Goal: Task Accomplishment & Management: Manage account settings

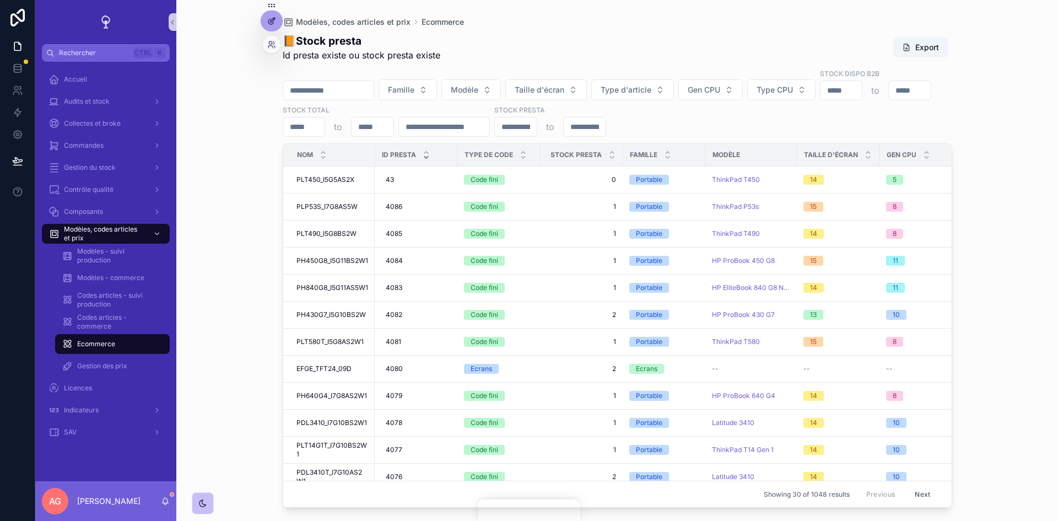
click at [272, 21] on icon at bounding box center [271, 21] width 9 height 9
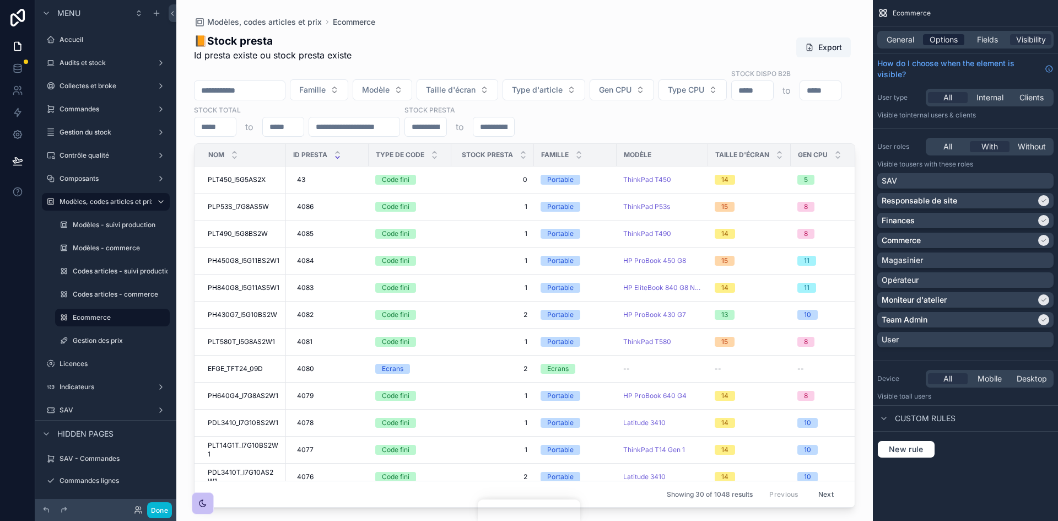
click at [941, 40] on span "Options" at bounding box center [944, 39] width 28 height 11
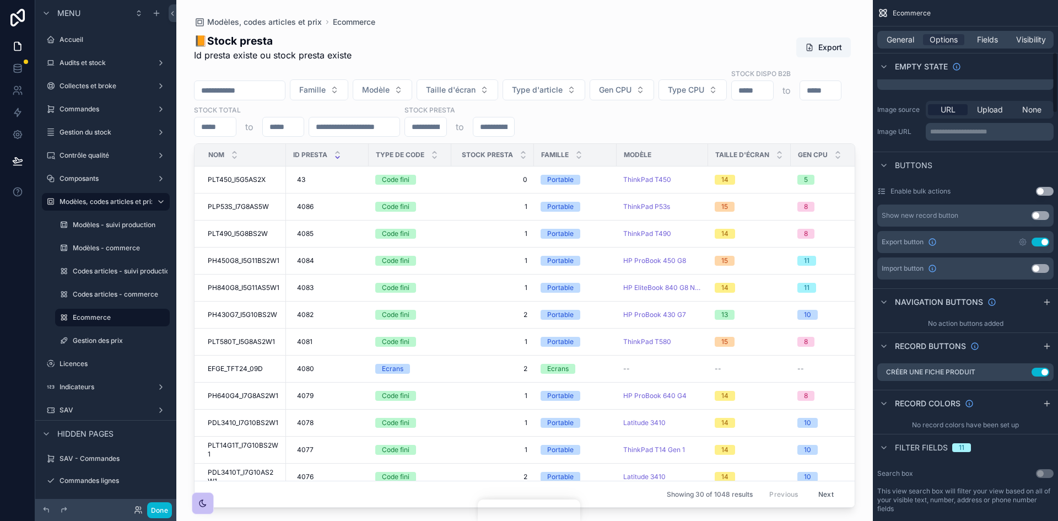
scroll to position [441, 0]
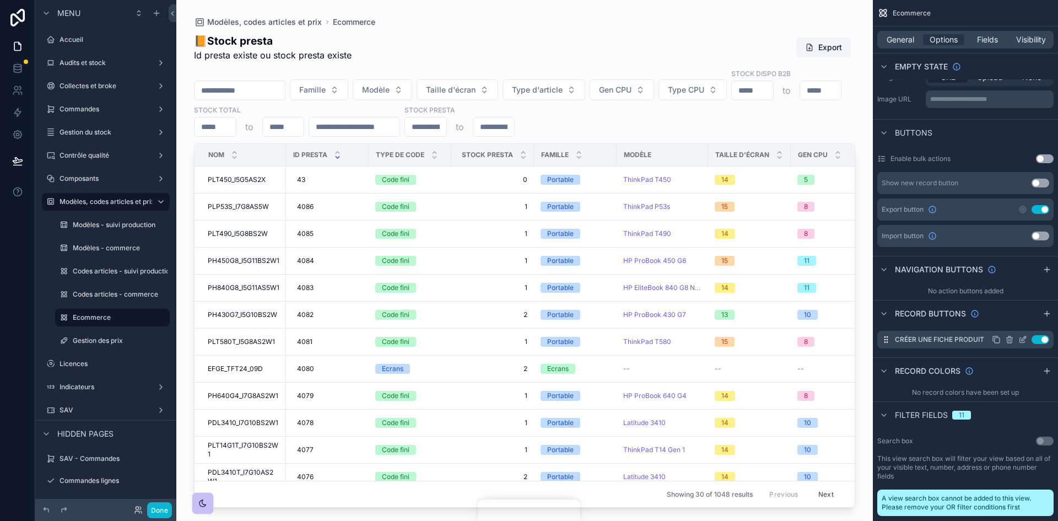
click at [1020, 340] on icon "scrollable content" at bounding box center [1022, 340] width 5 height 5
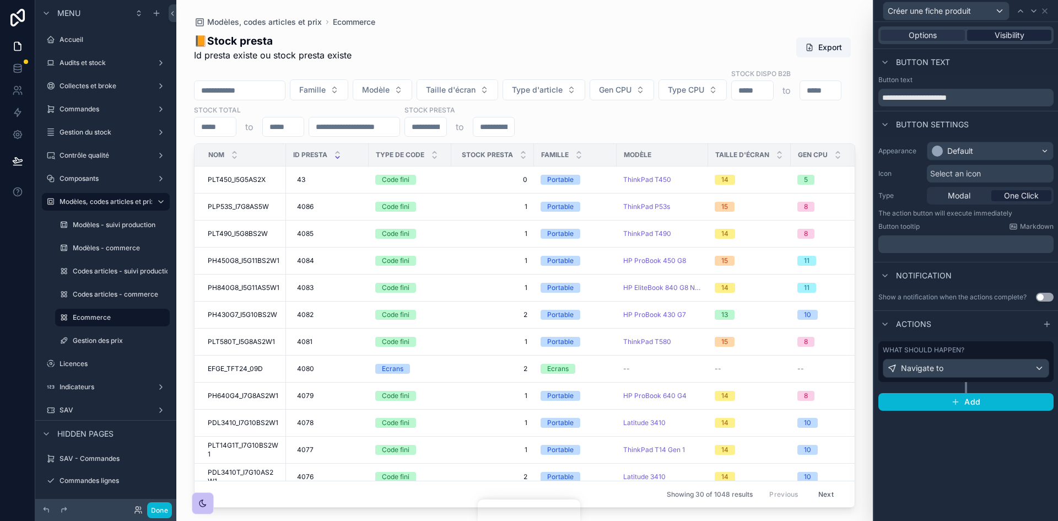
click at [1029, 30] on div "Visibility" at bounding box center [1009, 35] width 84 height 11
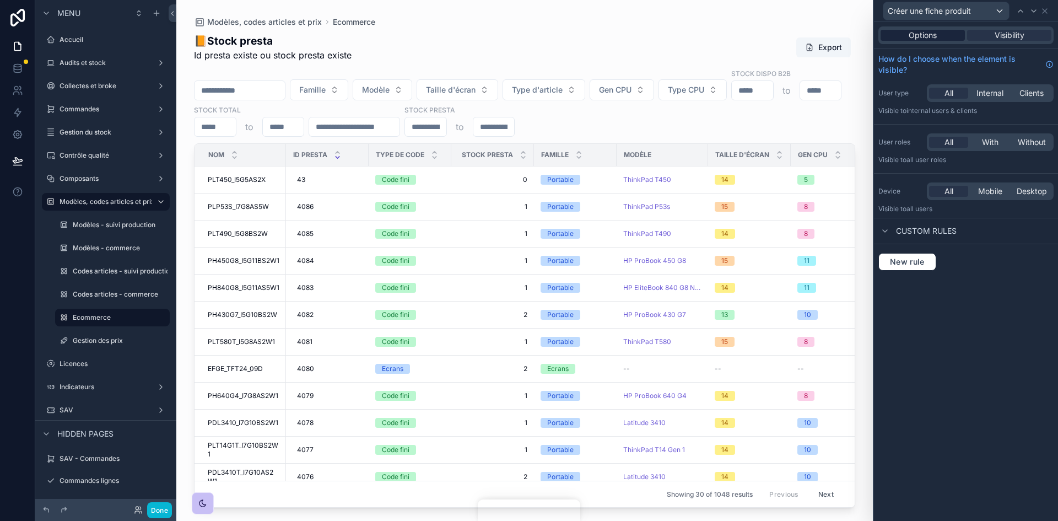
click at [950, 33] on div "Options" at bounding box center [923, 35] width 84 height 11
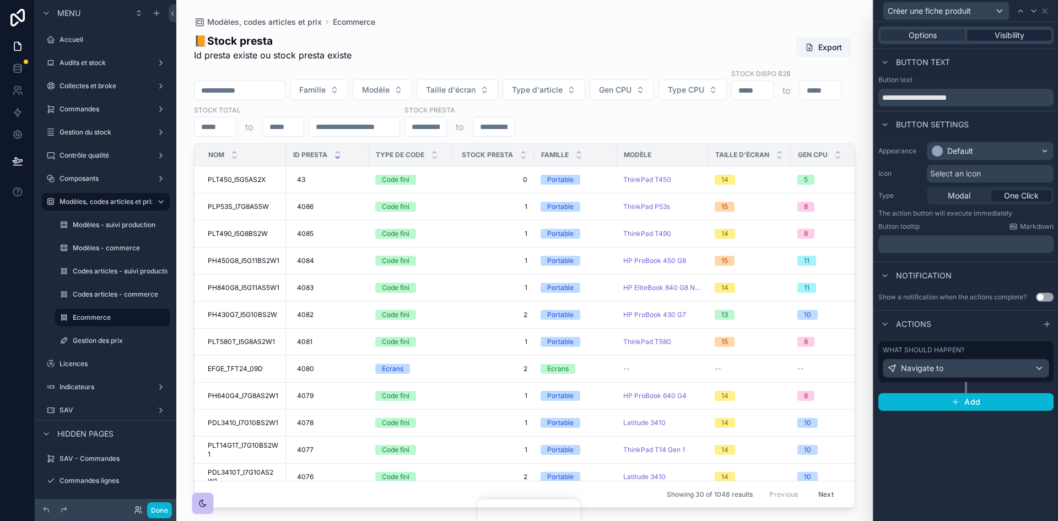
click at [1004, 30] on span "Visibility" at bounding box center [1010, 35] width 30 height 11
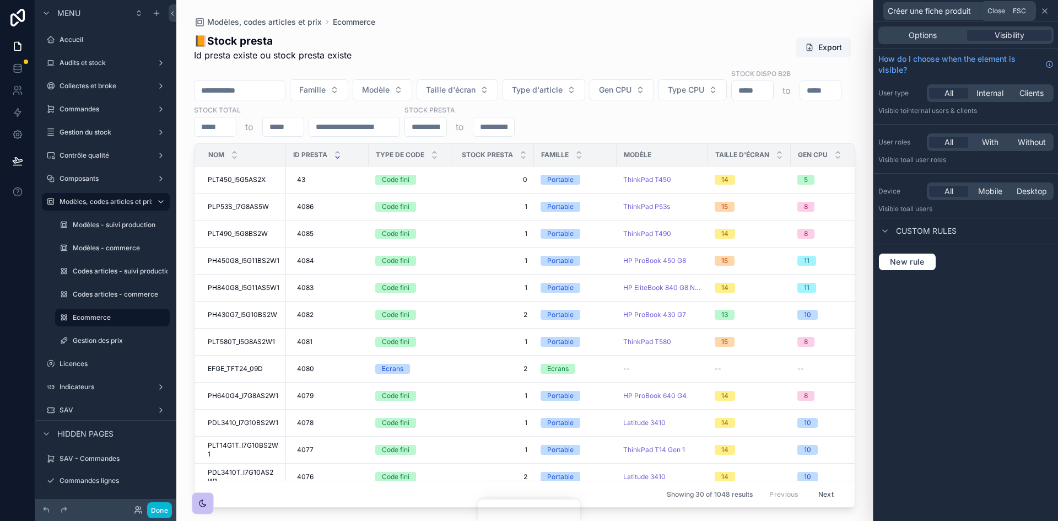
click at [1044, 14] on icon at bounding box center [1045, 11] width 9 height 9
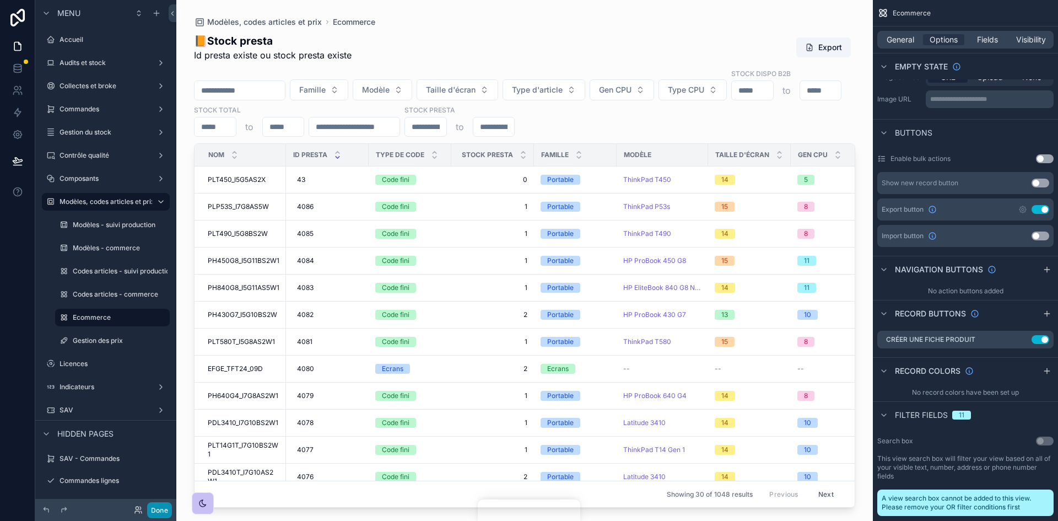
click at [162, 512] on button "Done" at bounding box center [159, 510] width 25 height 16
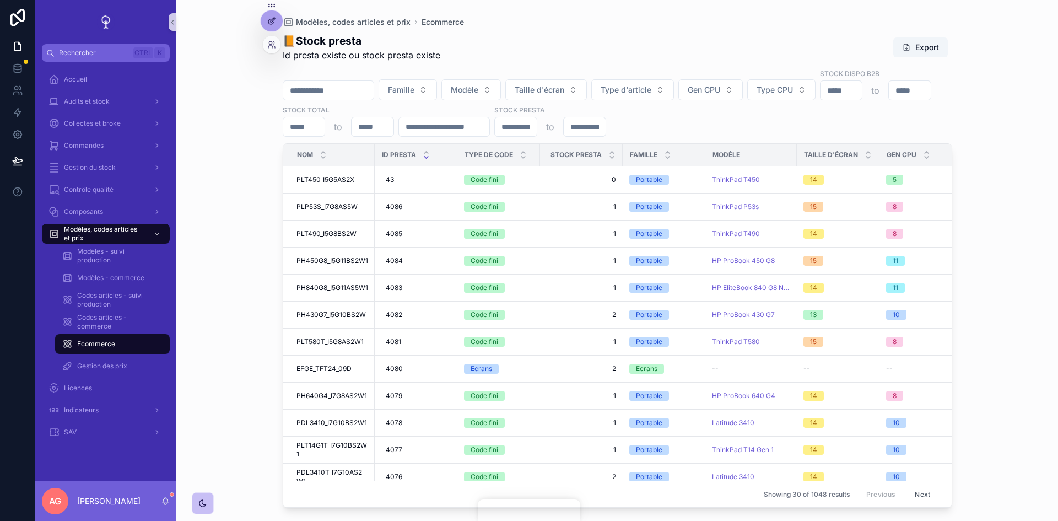
click at [276, 20] on div at bounding box center [272, 20] width 22 height 21
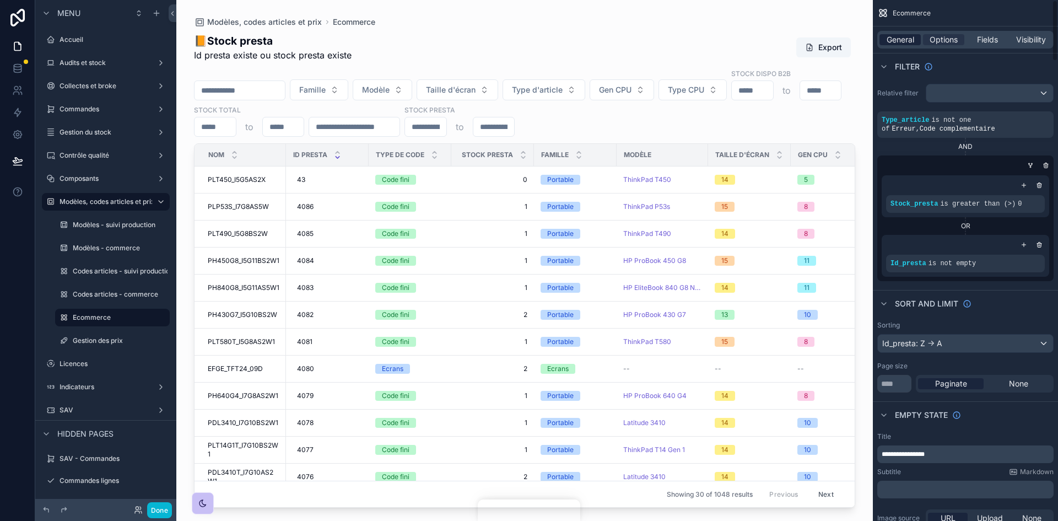
click at [903, 39] on span "General" at bounding box center [901, 39] width 28 height 11
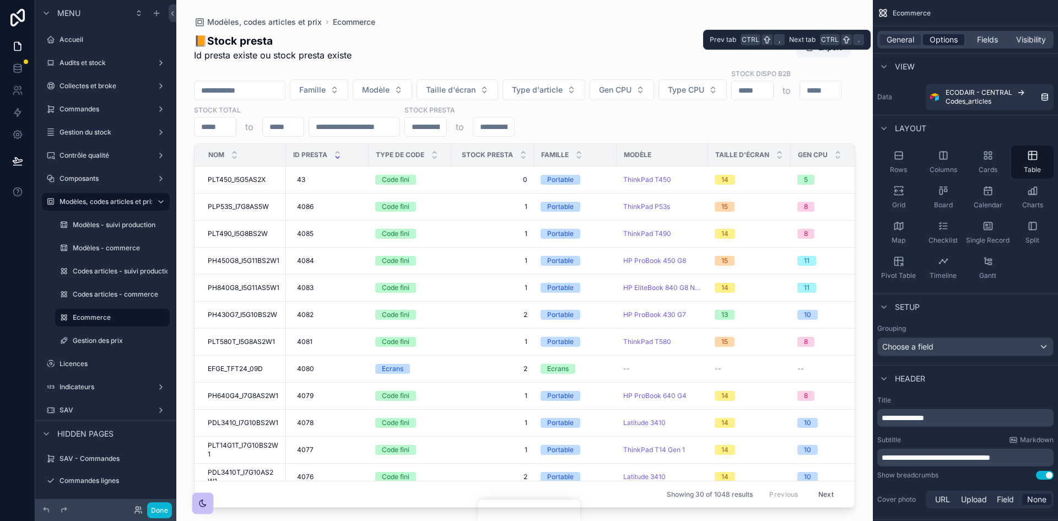
click at [945, 37] on span "Options" at bounding box center [944, 39] width 28 height 11
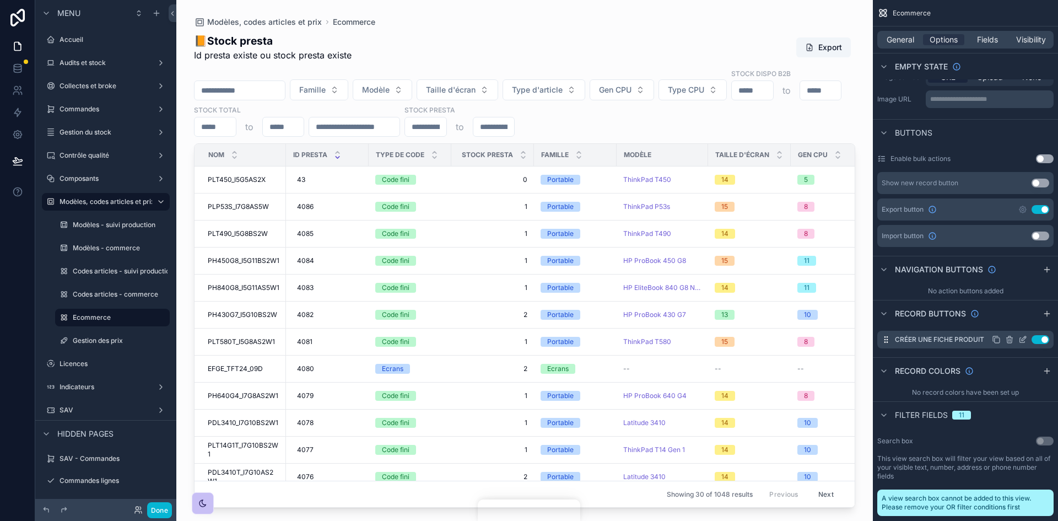
click at [1022, 341] on icon "scrollable content" at bounding box center [1024, 338] width 4 height 4
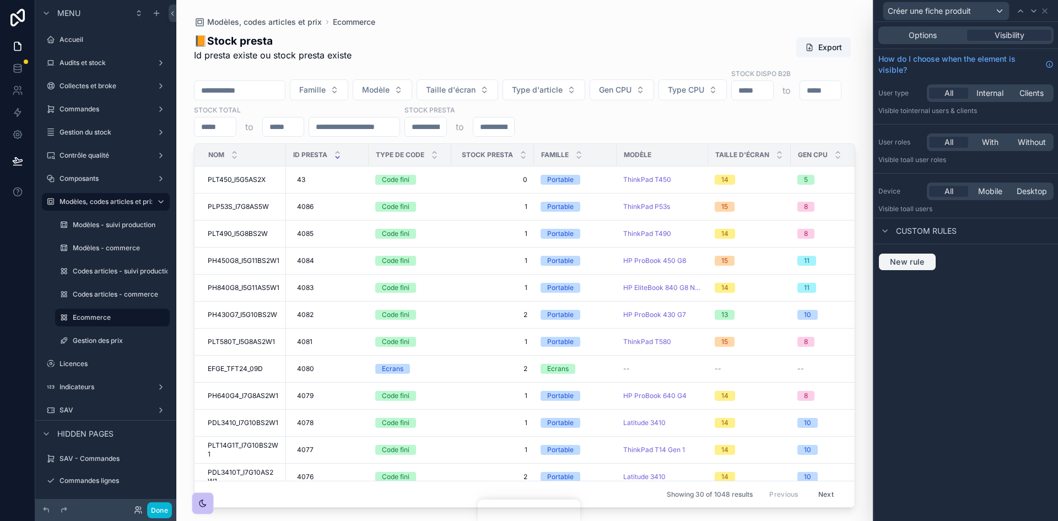
click at [906, 264] on span "New rule" at bounding box center [908, 262] width 44 height 10
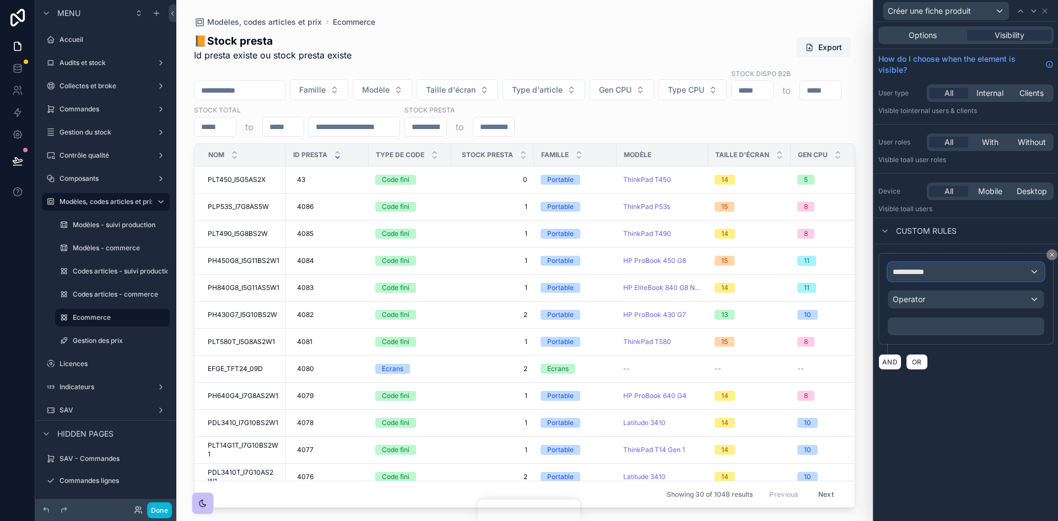
click at [954, 276] on div "**********" at bounding box center [966, 272] width 155 height 18
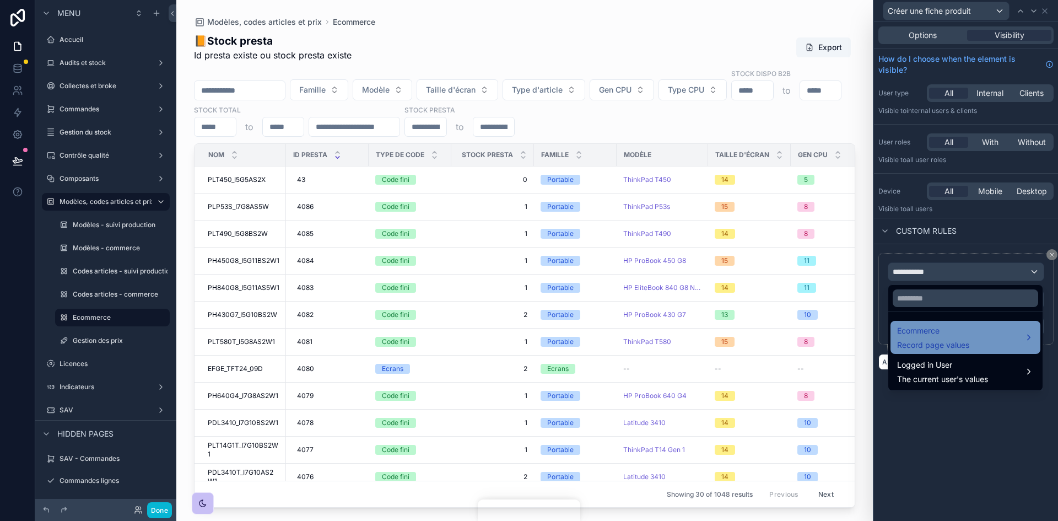
click at [949, 346] on span "Record page values" at bounding box center [933, 345] width 72 height 11
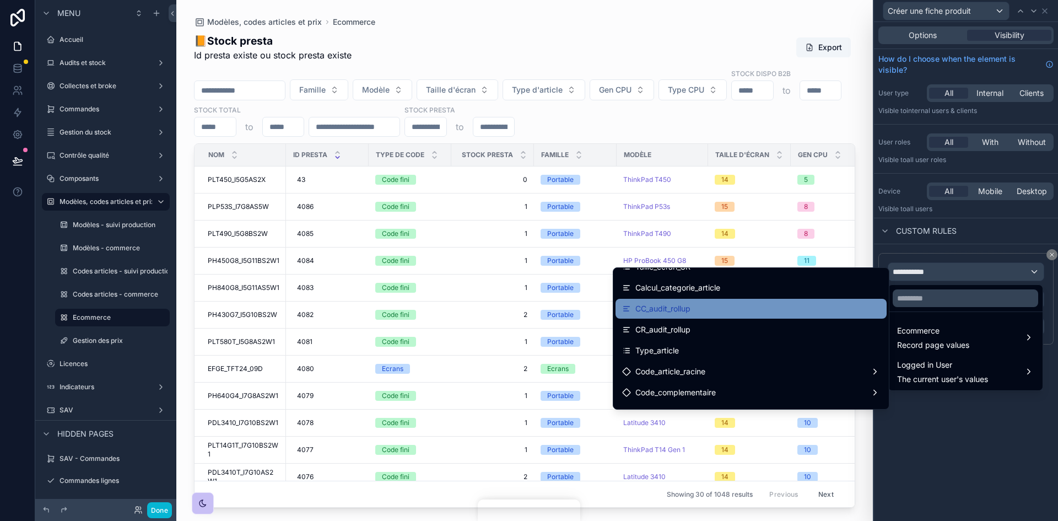
scroll to position [0, 0]
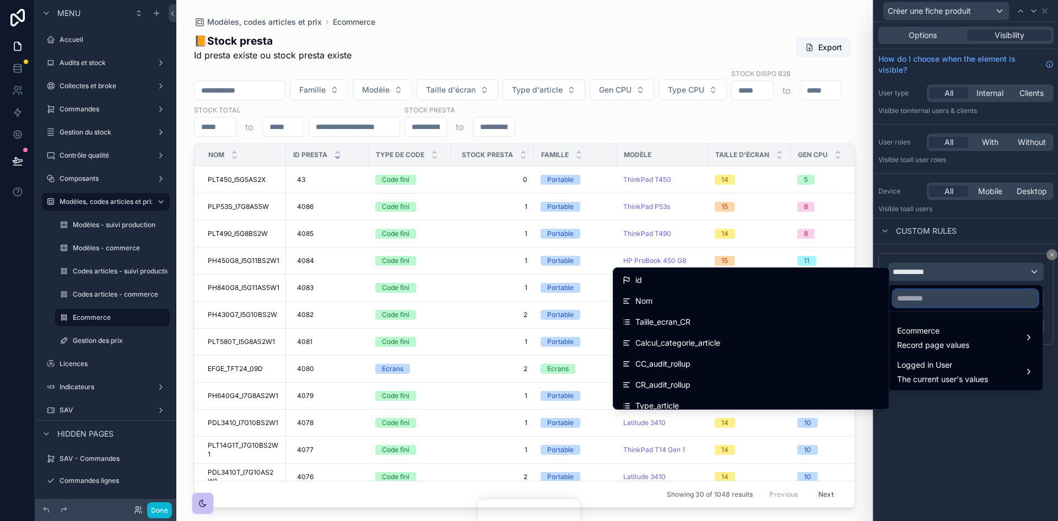
click at [910, 303] on input "text" at bounding box center [966, 298] width 146 height 18
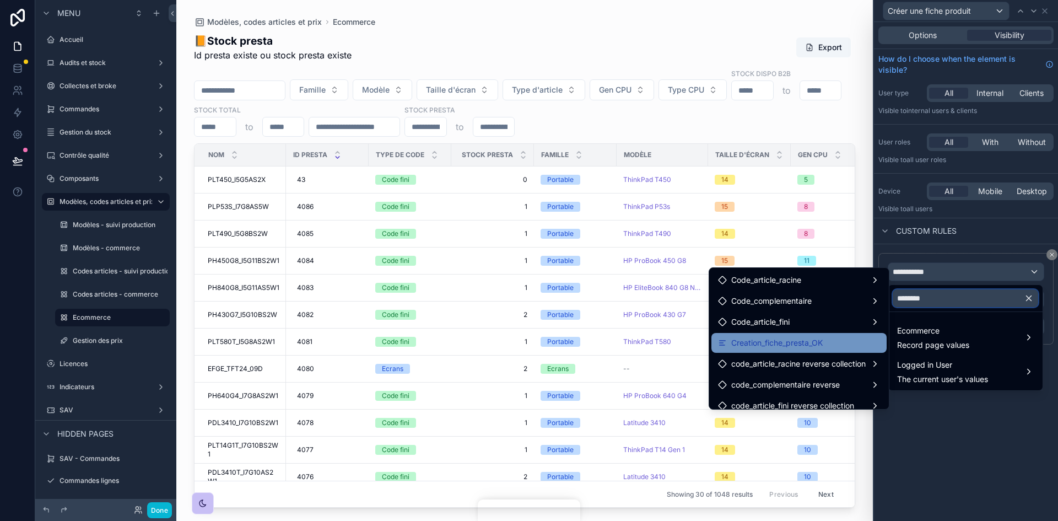
type input "********"
click at [808, 336] on span "Creation_fiche_presta_OK" at bounding box center [778, 342] width 92 height 13
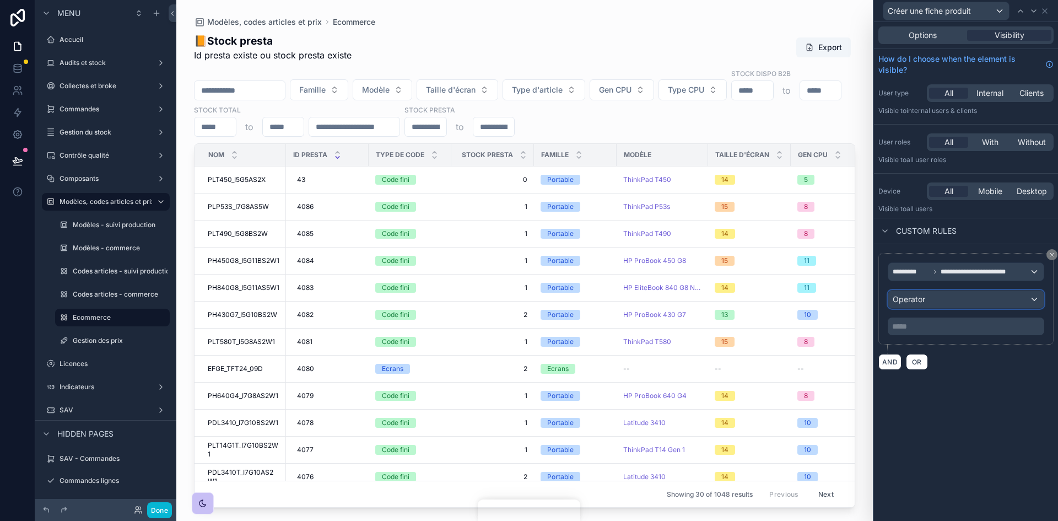
click at [961, 298] on div "Operator" at bounding box center [966, 300] width 155 height 18
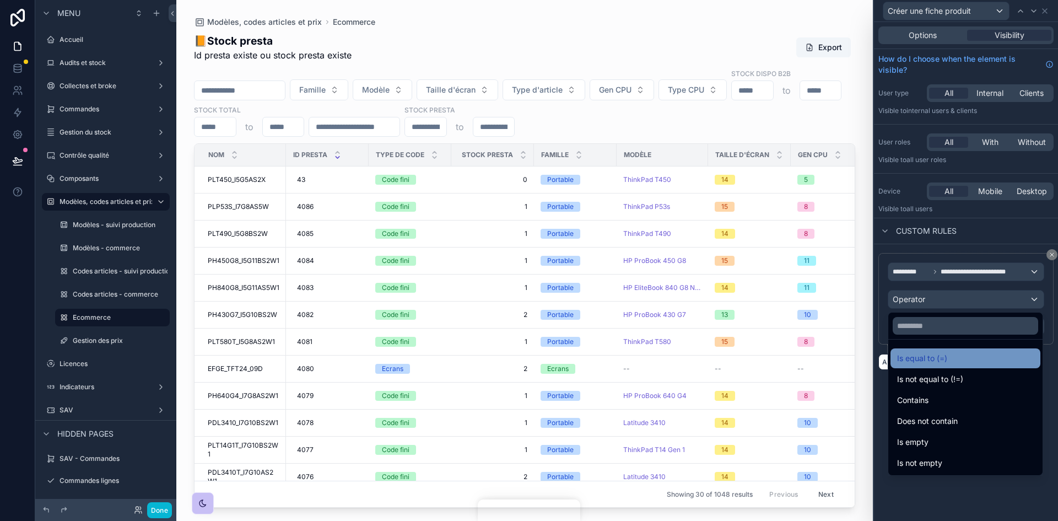
click at [937, 357] on span "Is equal to (=)" at bounding box center [922, 358] width 50 height 13
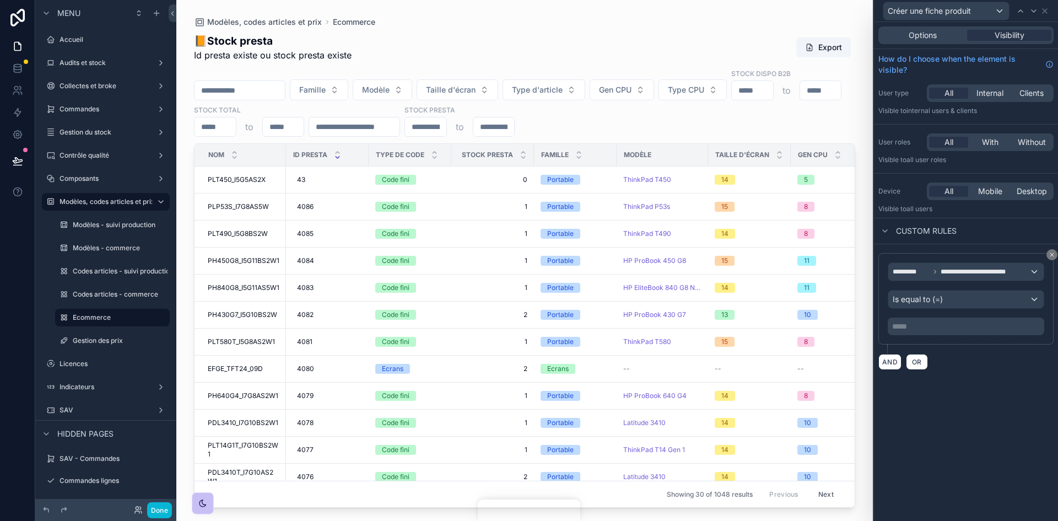
click at [925, 319] on div "***** ﻿" at bounding box center [966, 327] width 157 height 18
click at [933, 328] on p "***** ﻿" at bounding box center [968, 326] width 150 height 11
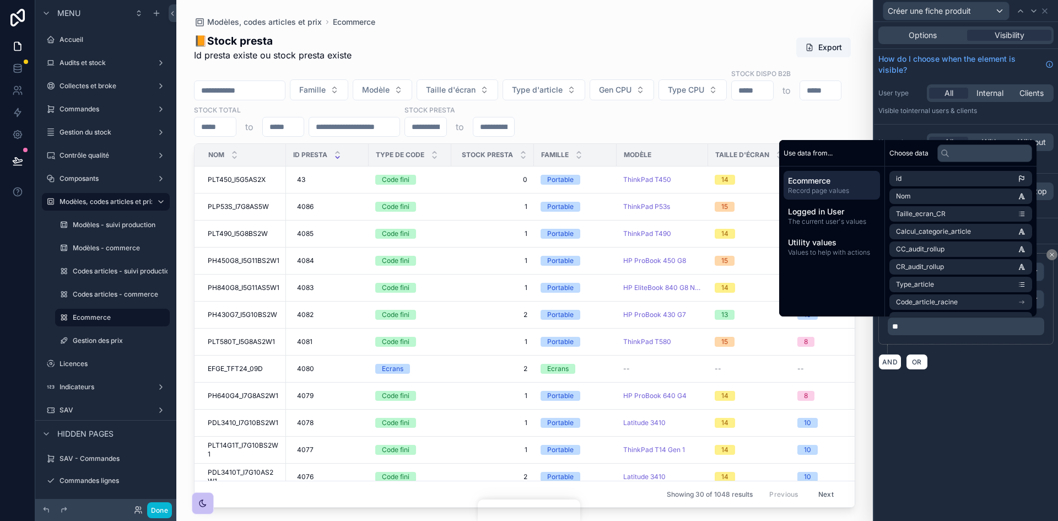
click at [960, 406] on div "**********" at bounding box center [966, 271] width 184 height 499
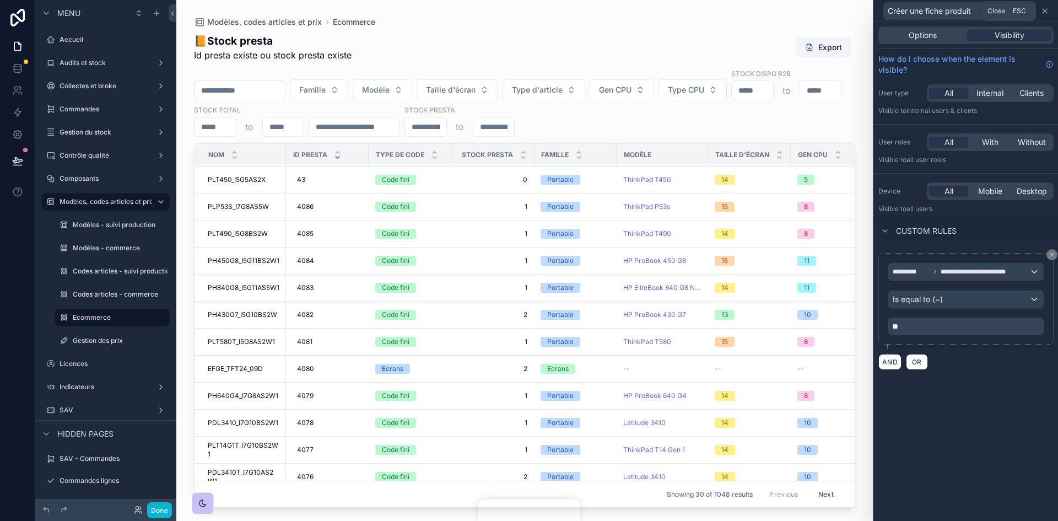
click at [1045, 10] on icon at bounding box center [1045, 11] width 9 height 9
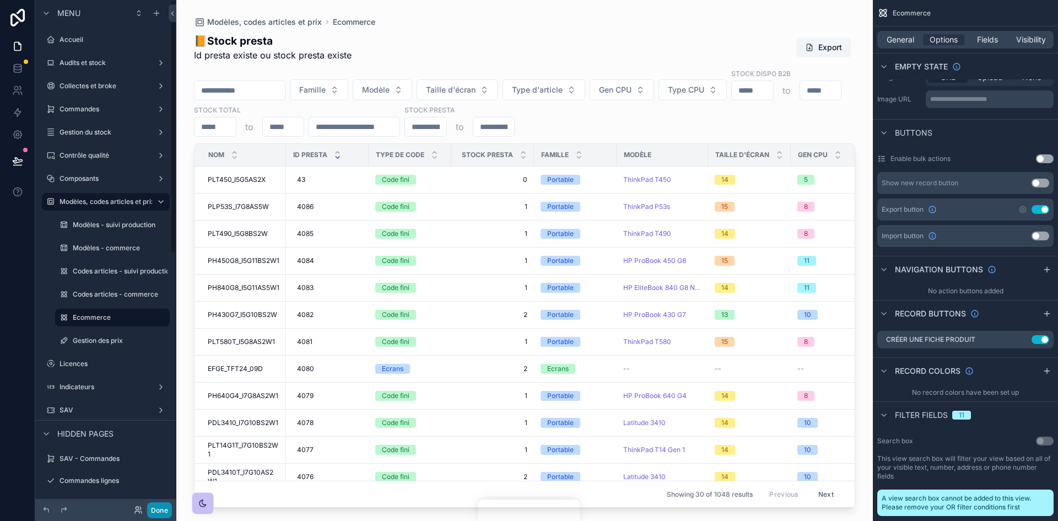
click at [157, 509] on button "Done" at bounding box center [159, 510] width 25 height 16
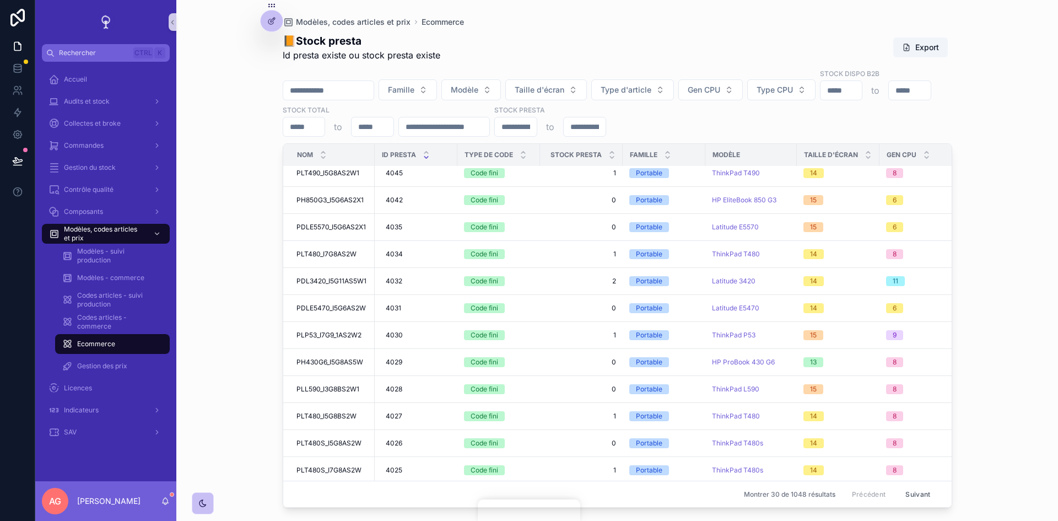
scroll to position [221, 0]
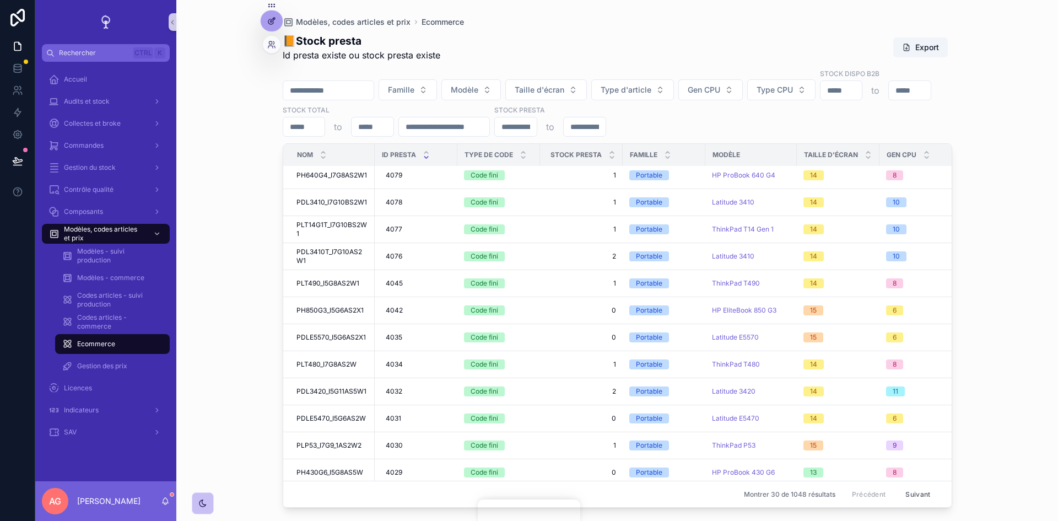
click at [279, 18] on div at bounding box center [272, 20] width 22 height 21
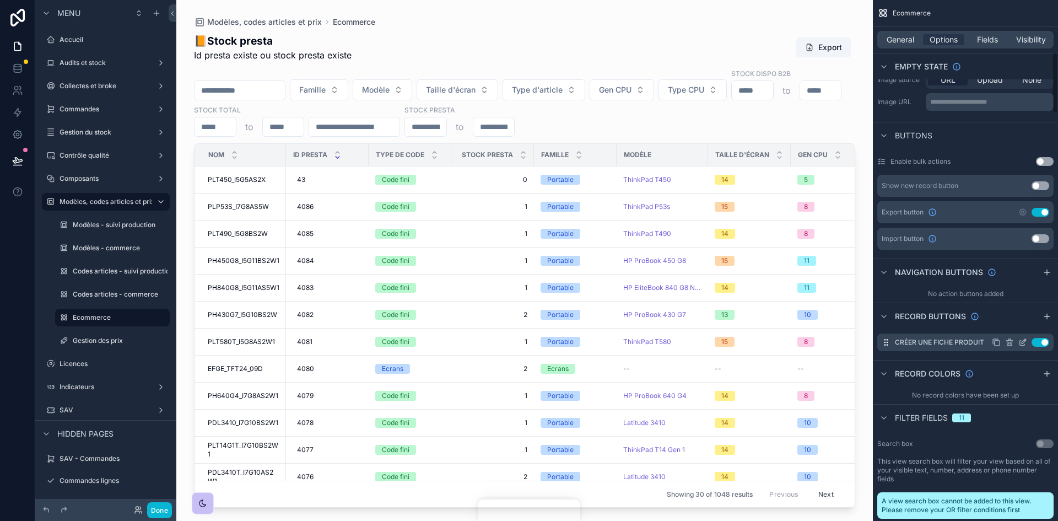
scroll to position [441, 0]
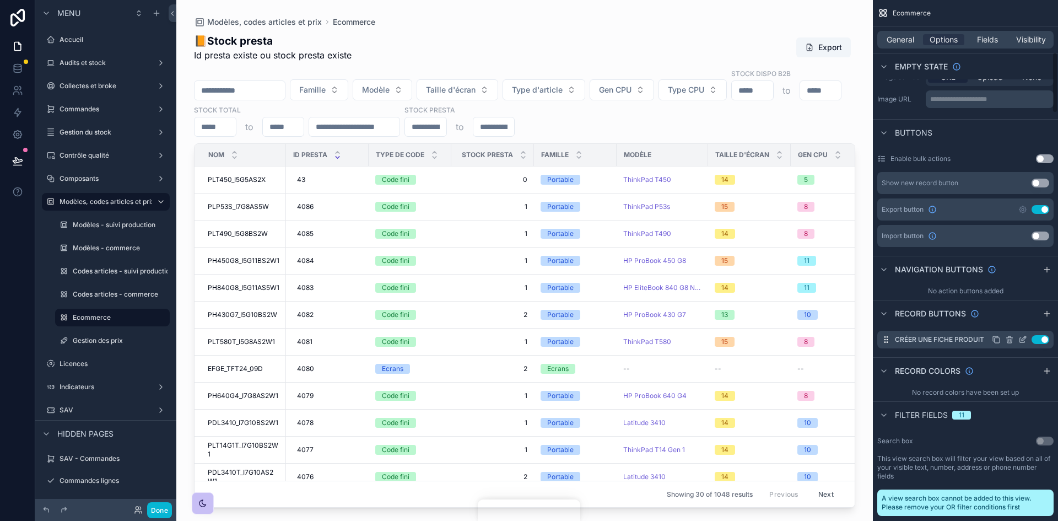
click at [1019, 340] on icon "scrollable content" at bounding box center [1023, 339] width 9 height 9
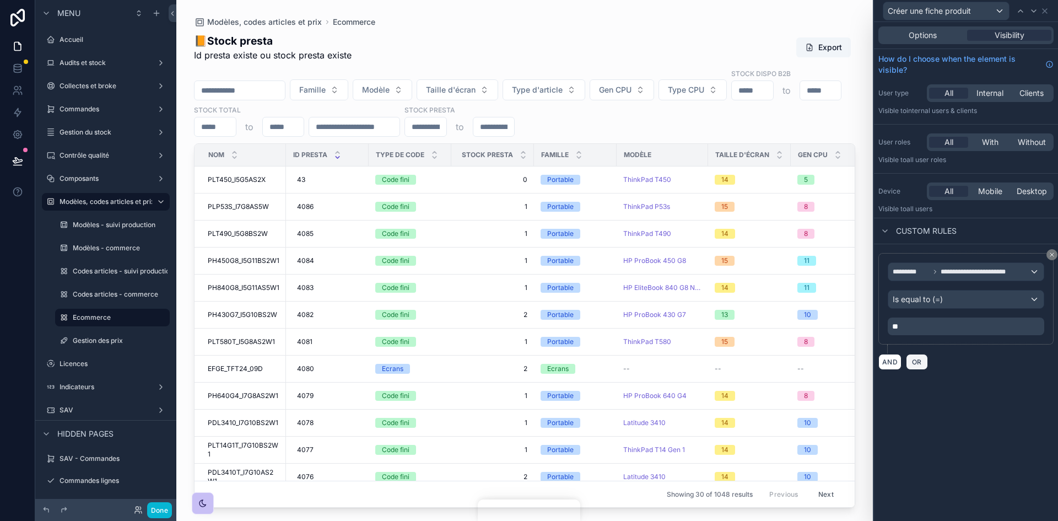
click at [921, 362] on span "OR" at bounding box center [917, 362] width 14 height 8
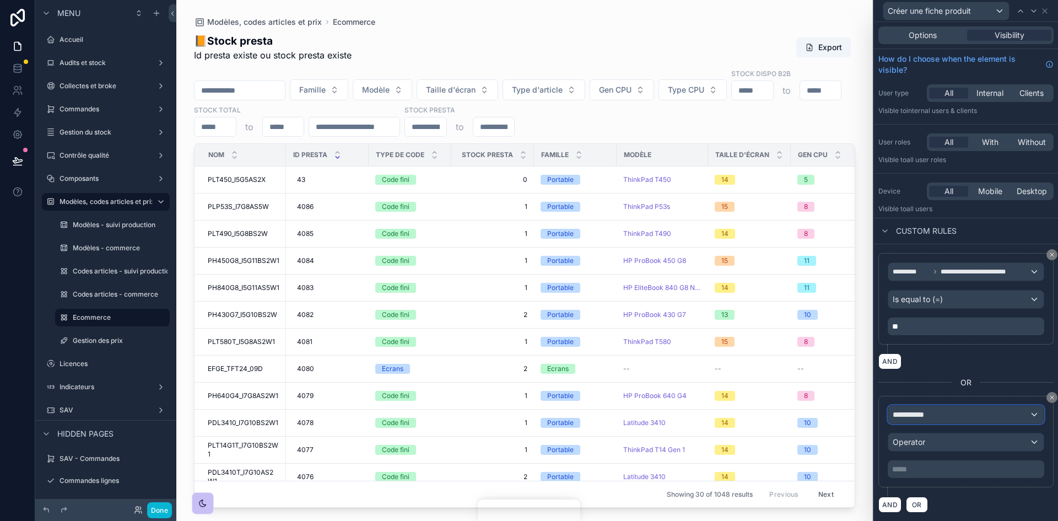
click at [958, 410] on div "**********" at bounding box center [966, 415] width 155 height 18
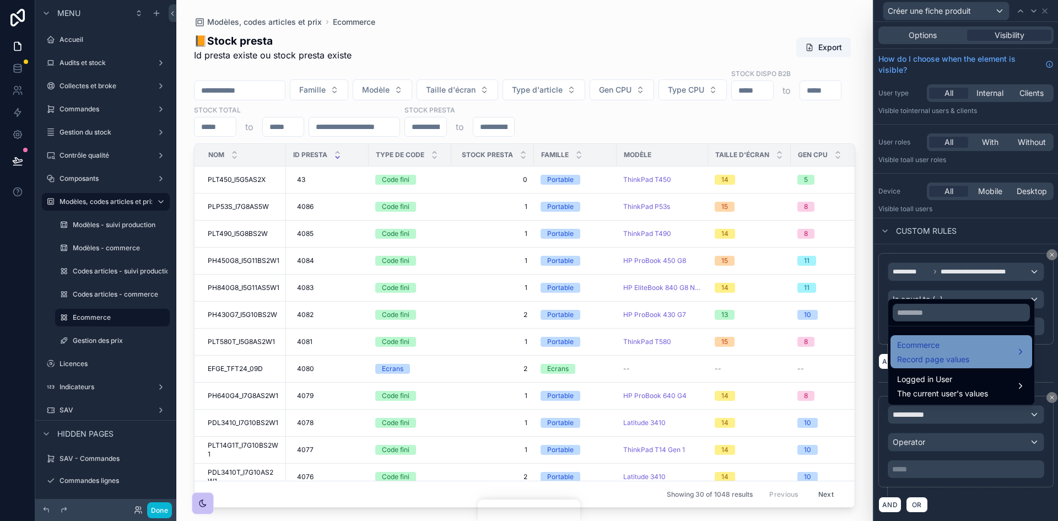
click at [946, 356] on span "Record page values" at bounding box center [933, 359] width 72 height 11
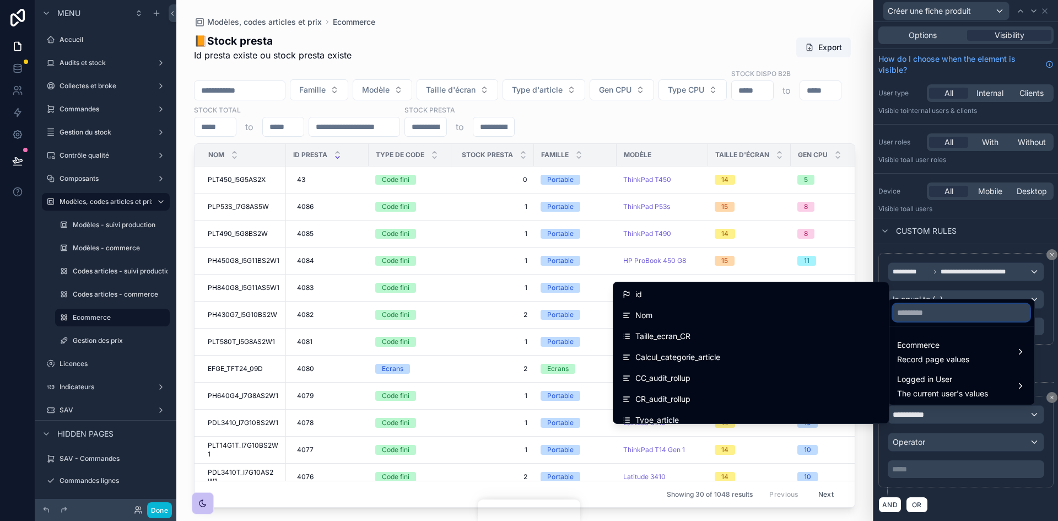
click at [932, 313] on input "text" at bounding box center [961, 313] width 137 height 18
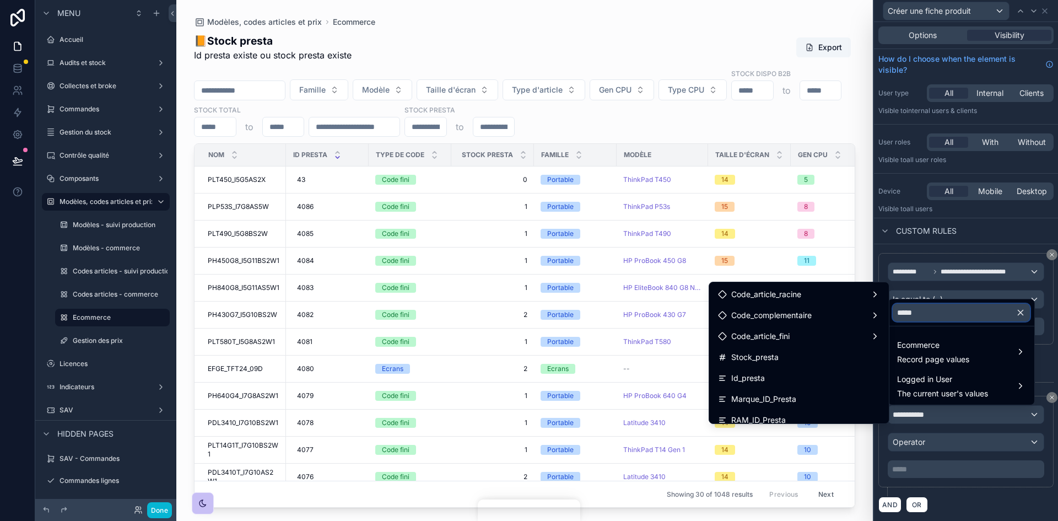
type input "******"
click at [769, 380] on div "Id_presta" at bounding box center [799, 378] width 162 height 13
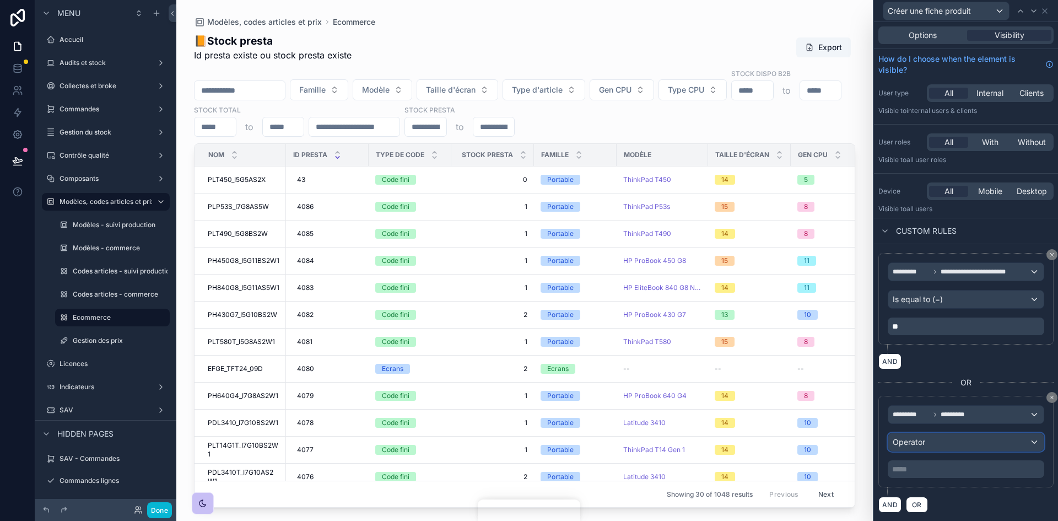
click at [934, 438] on div "Operator" at bounding box center [966, 442] width 155 height 18
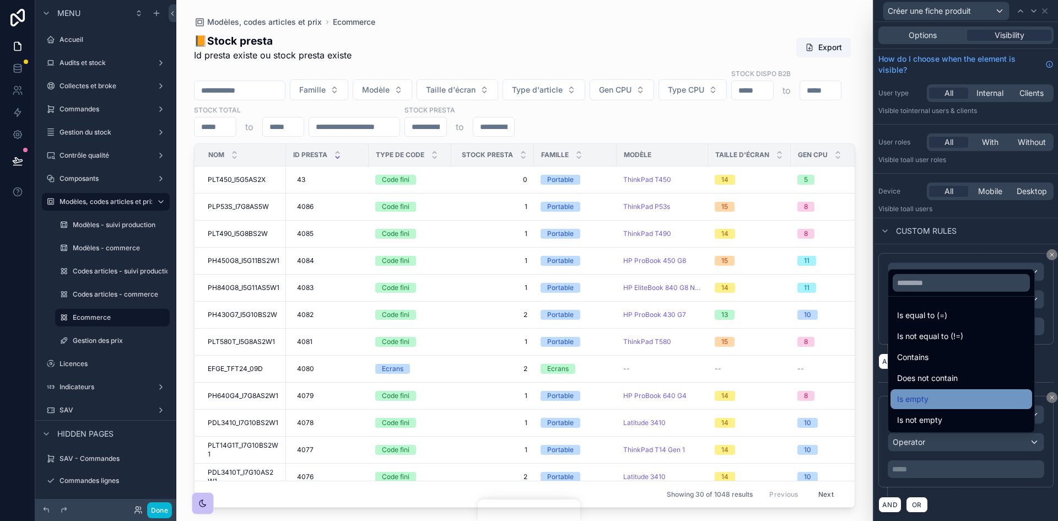
click at [928, 403] on span "Is empty" at bounding box center [912, 399] width 31 height 13
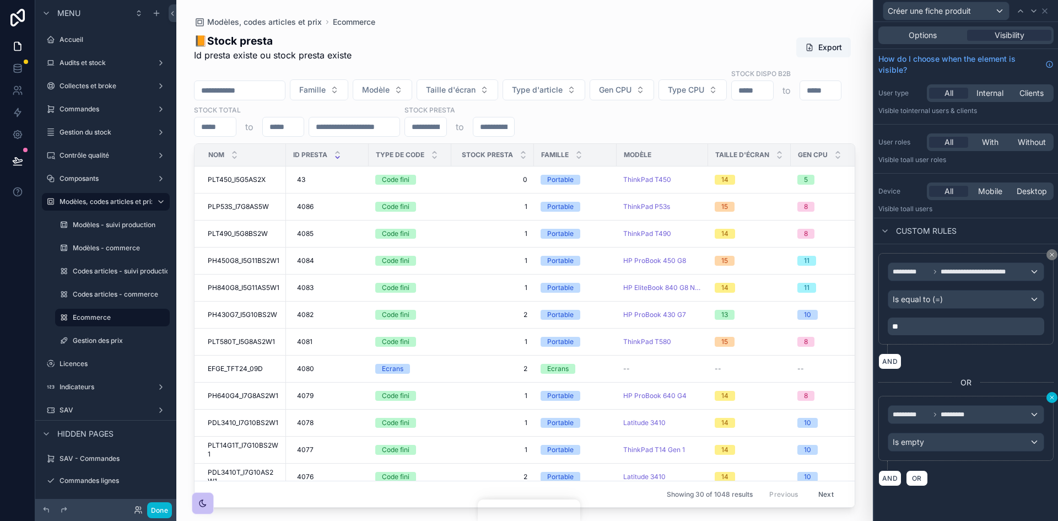
click at [1053, 400] on icon at bounding box center [1052, 397] width 7 height 7
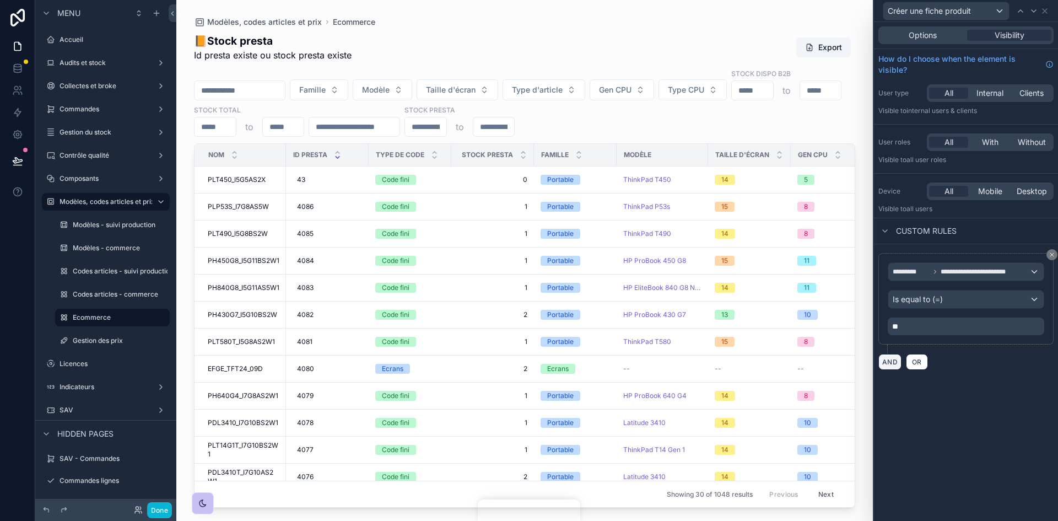
click at [889, 360] on button "AND" at bounding box center [890, 362] width 23 height 16
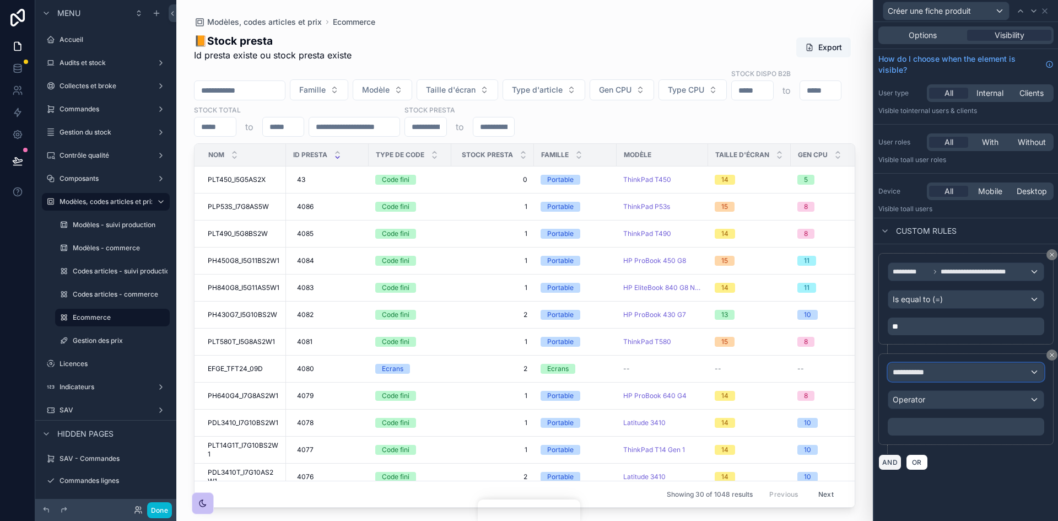
click at [930, 376] on span "**********" at bounding box center [913, 372] width 41 height 11
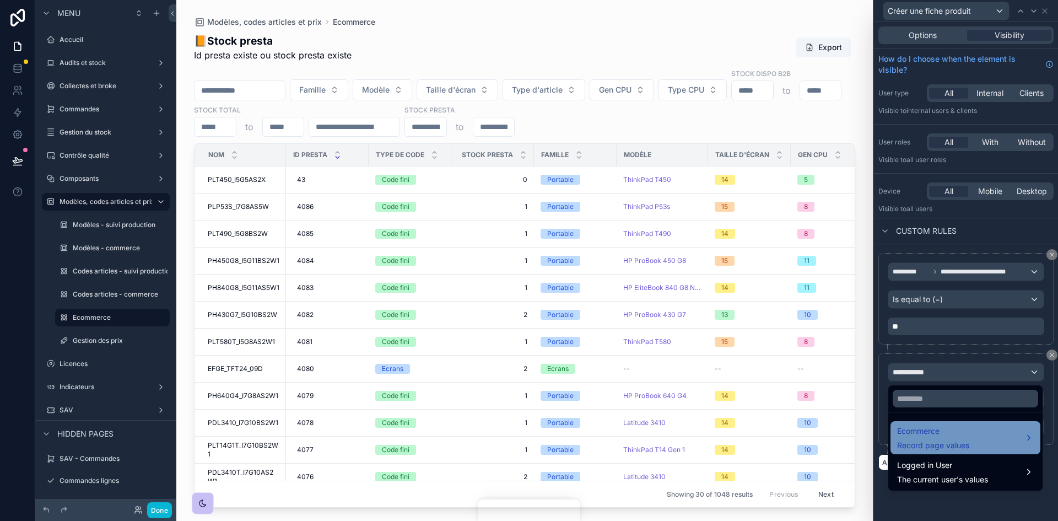
click at [939, 438] on div "Ecommerce Record page values" at bounding box center [933, 437] width 72 height 26
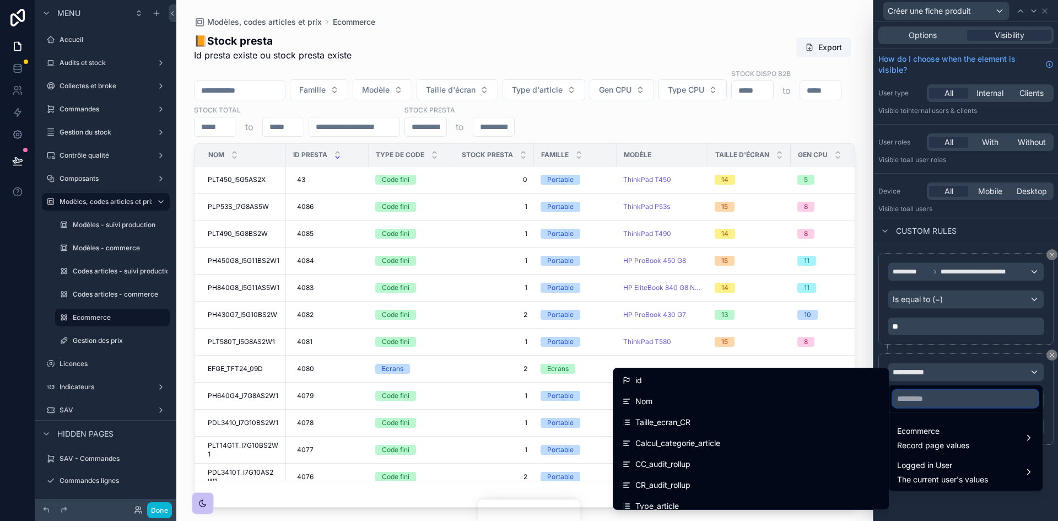
click at [940, 397] on input "text" at bounding box center [966, 399] width 146 height 18
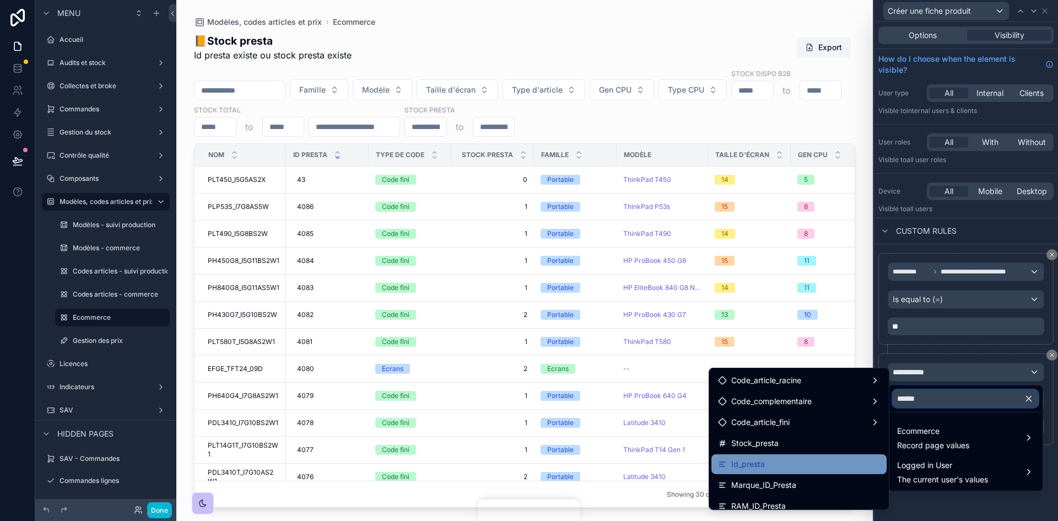
type input "******"
click at [760, 458] on div "Id_presta" at bounding box center [799, 464] width 162 height 13
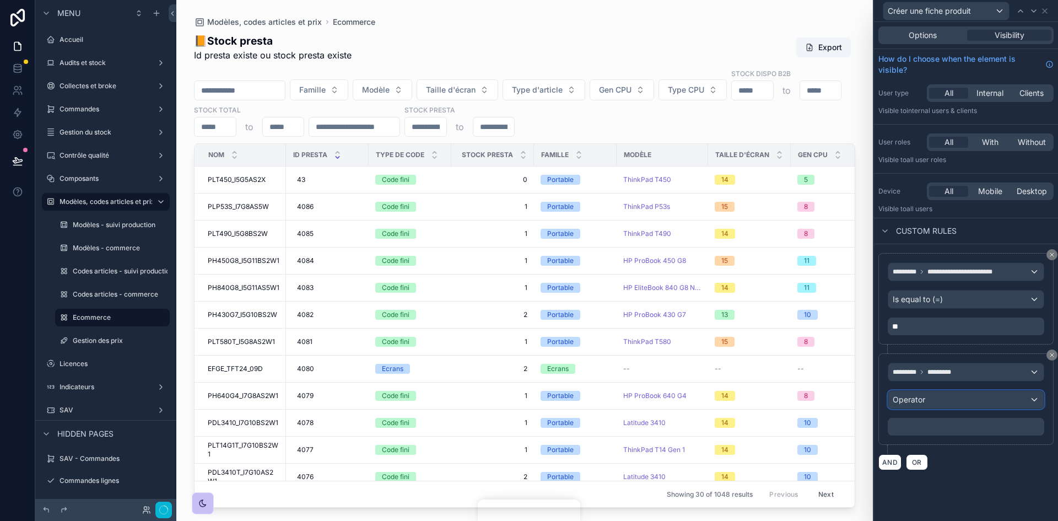
click at [937, 403] on div "Operator" at bounding box center [966, 400] width 155 height 18
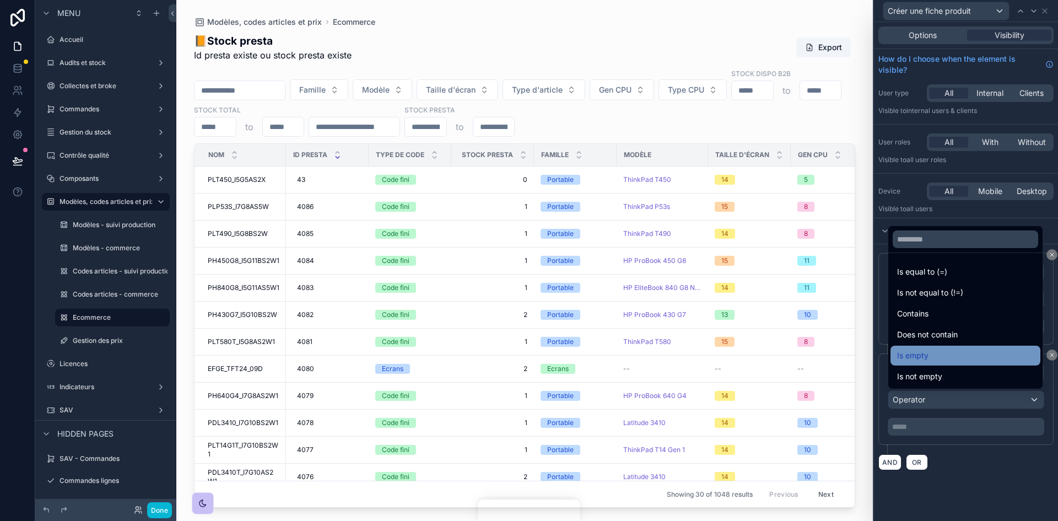
click at [925, 355] on span "Is empty" at bounding box center [912, 355] width 31 height 13
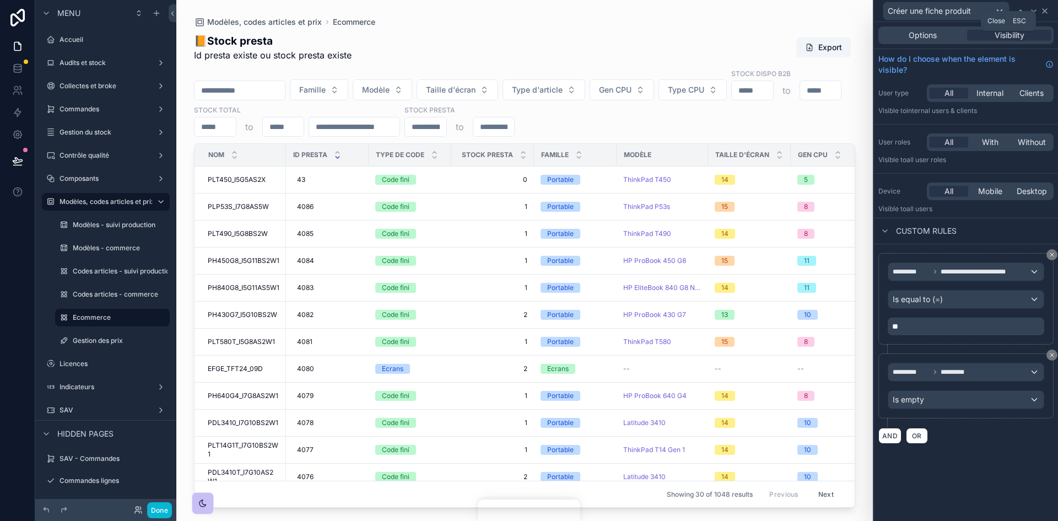
click at [1042, 10] on icon at bounding box center [1045, 11] width 9 height 9
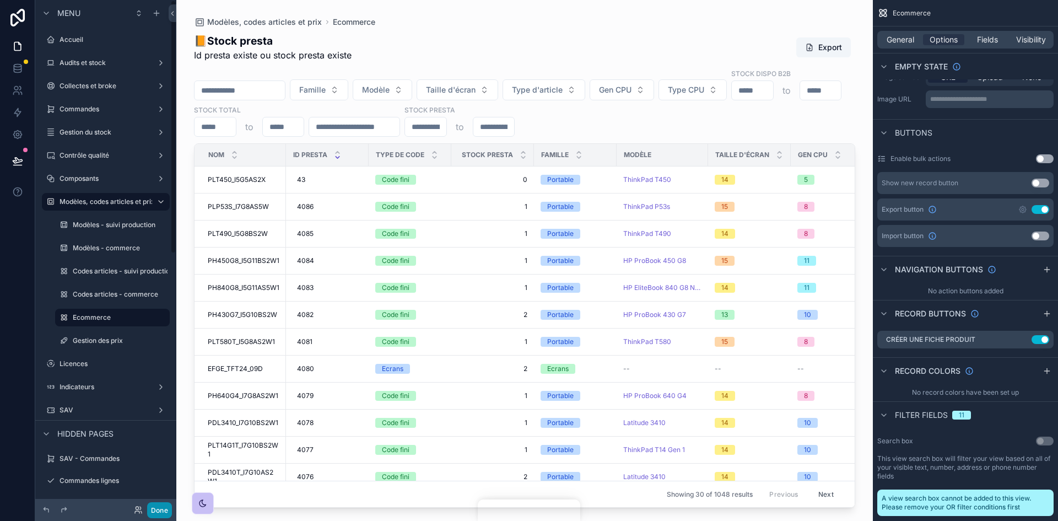
click at [164, 510] on button "Done" at bounding box center [159, 510] width 25 height 16
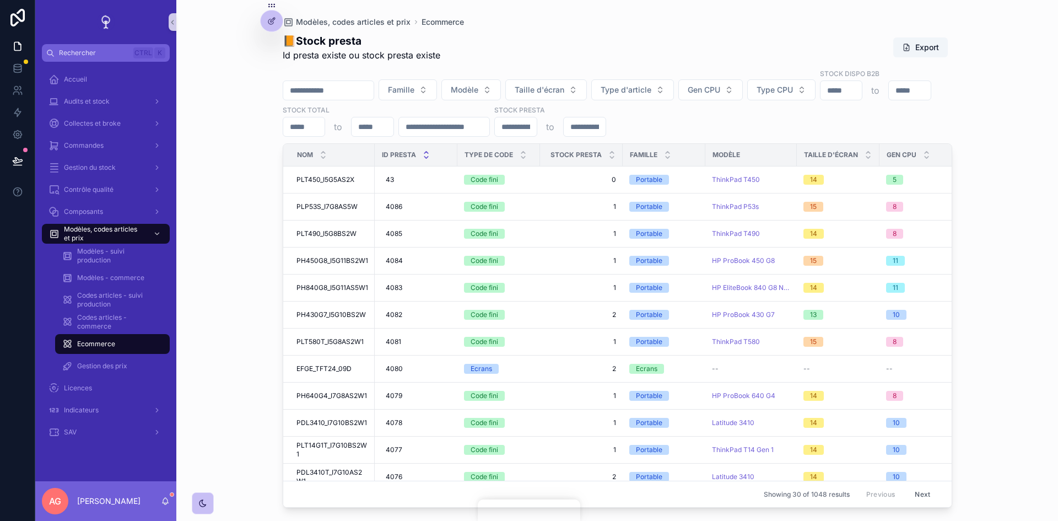
click at [427, 154] on icon "scrollable content" at bounding box center [426, 157] width 7 height 7
click at [426, 149] on icon "scrollable content" at bounding box center [426, 152] width 7 height 7
